Goal: Navigation & Orientation: Find specific page/section

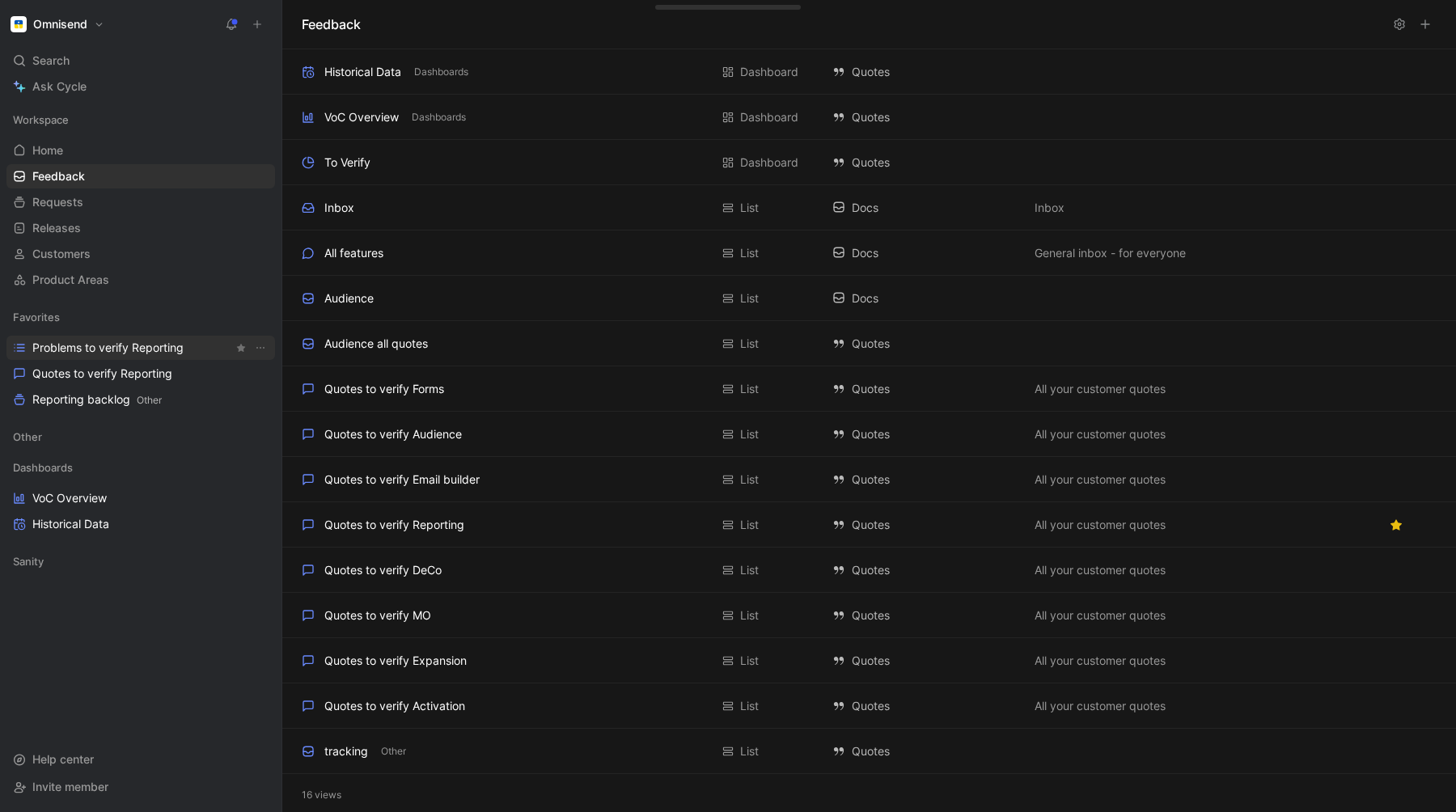
click at [111, 349] on span "Problems to verify Reporting" at bounding box center [108, 348] width 151 height 16
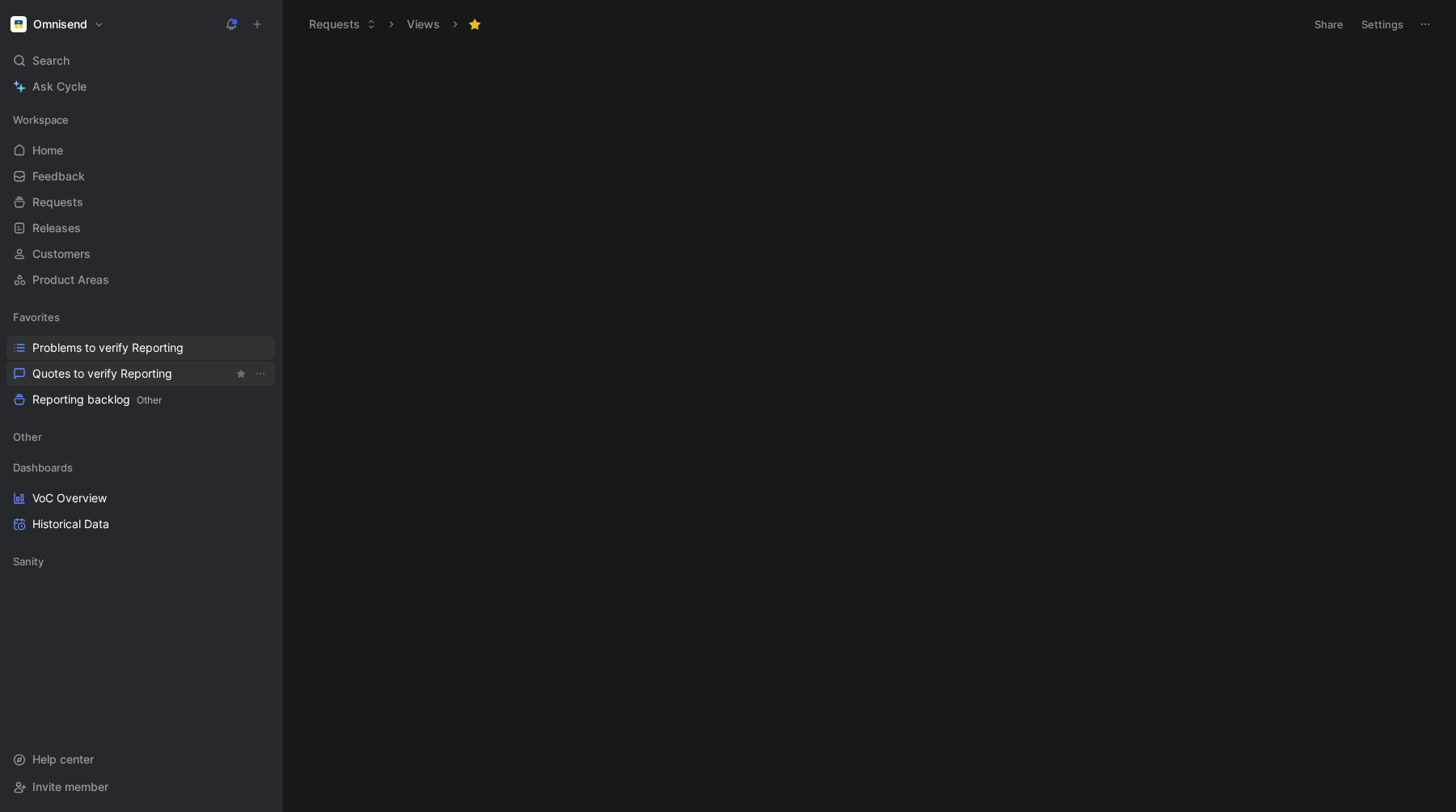
click at [104, 367] on span "Quotes to verify Reporting" at bounding box center [102, 373] width 140 height 16
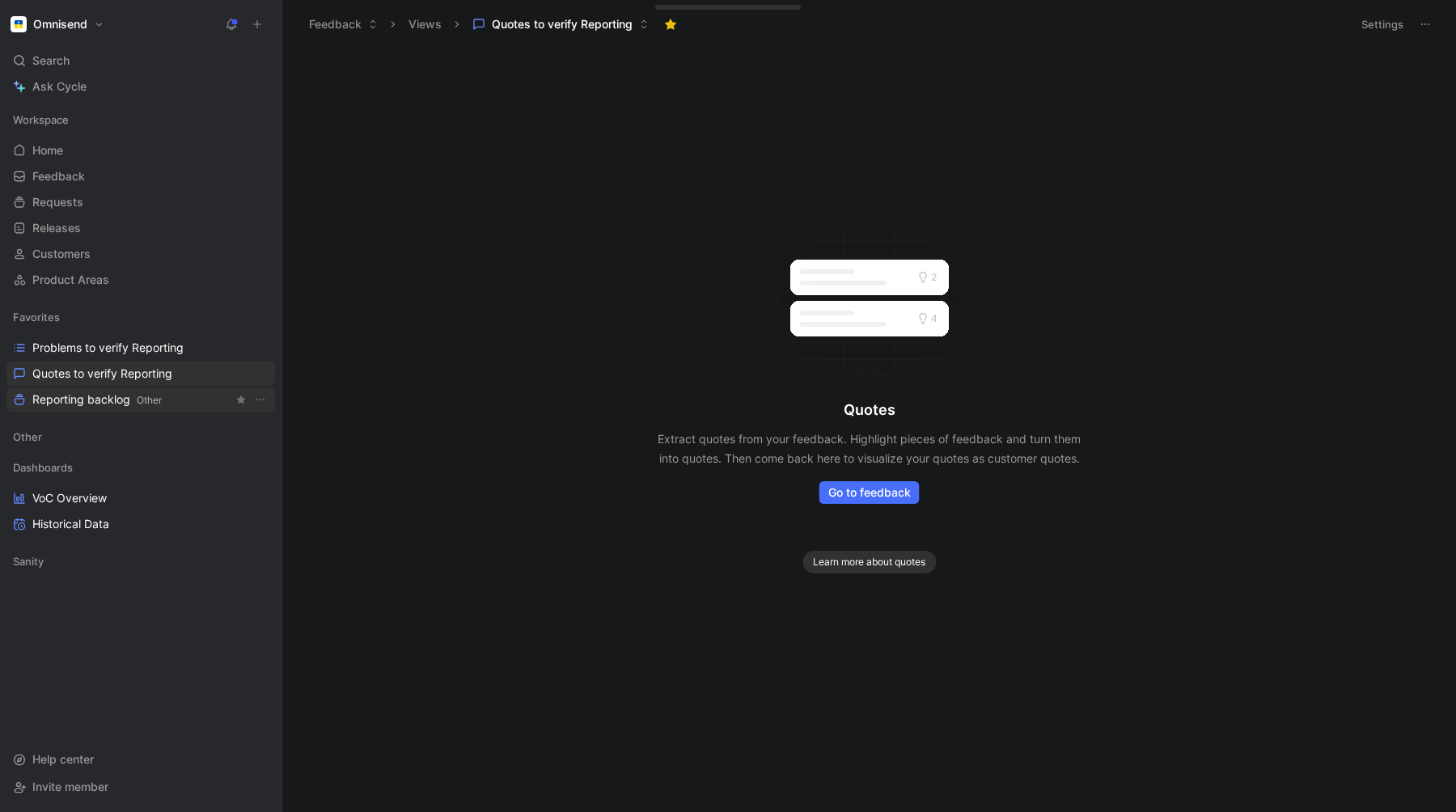
click at [96, 398] on span "Reporting backlog Other" at bounding box center [97, 400] width 130 height 17
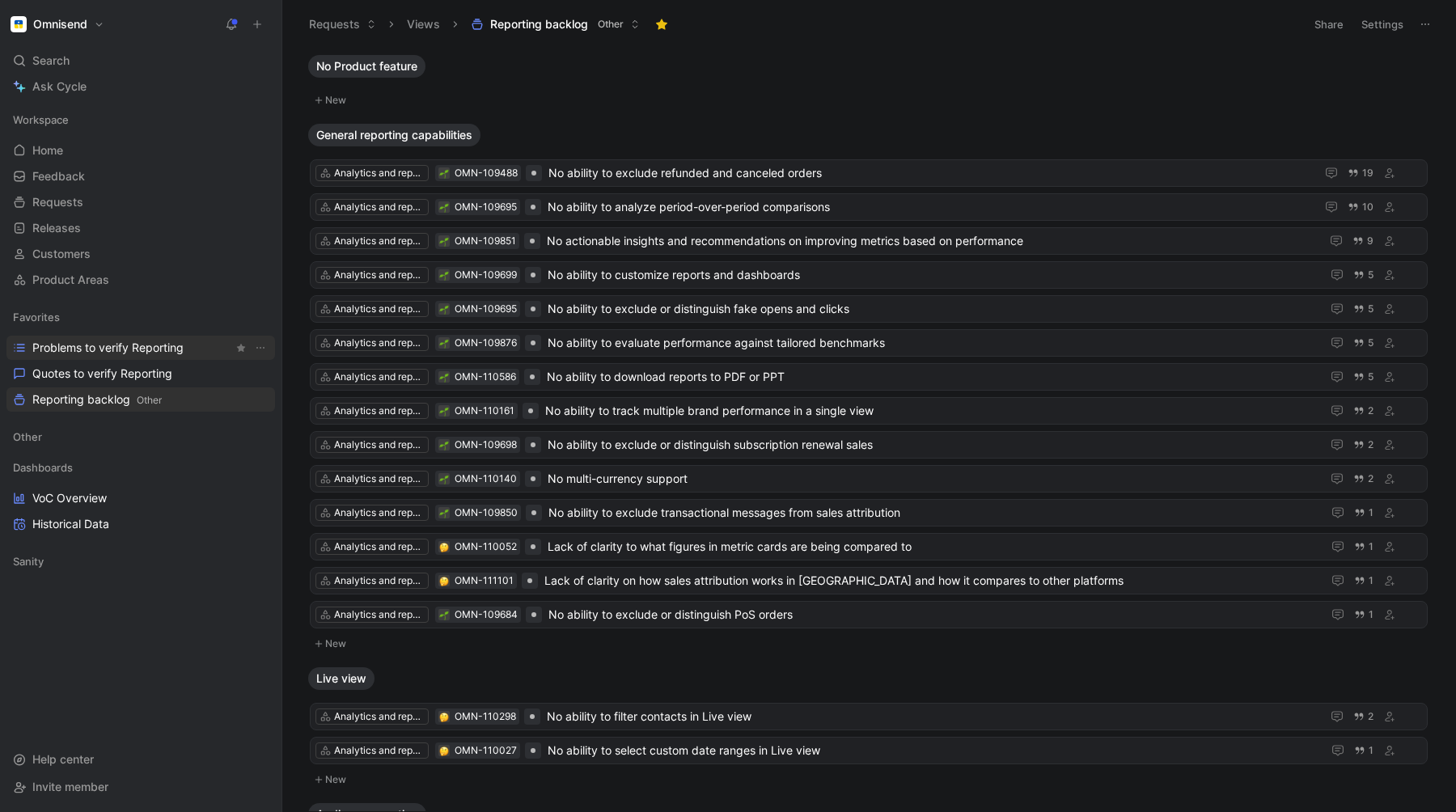
click at [106, 337] on link "Problems to verify Reporting" at bounding box center [141, 348] width 269 height 25
